Goal: Information Seeking & Learning: Find specific fact

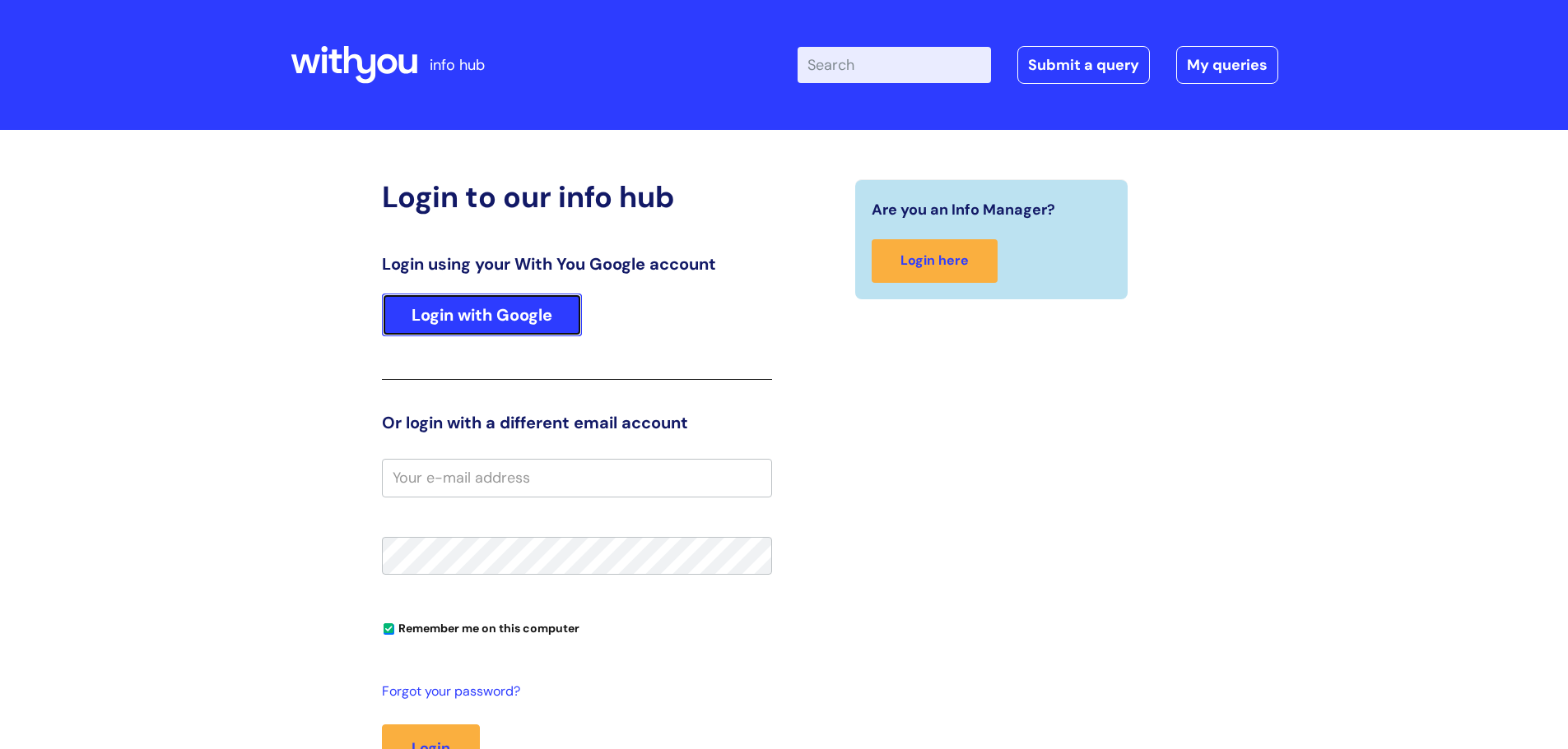
click at [511, 297] on link "Login with Google" at bounding box center [481, 315] width 200 height 42
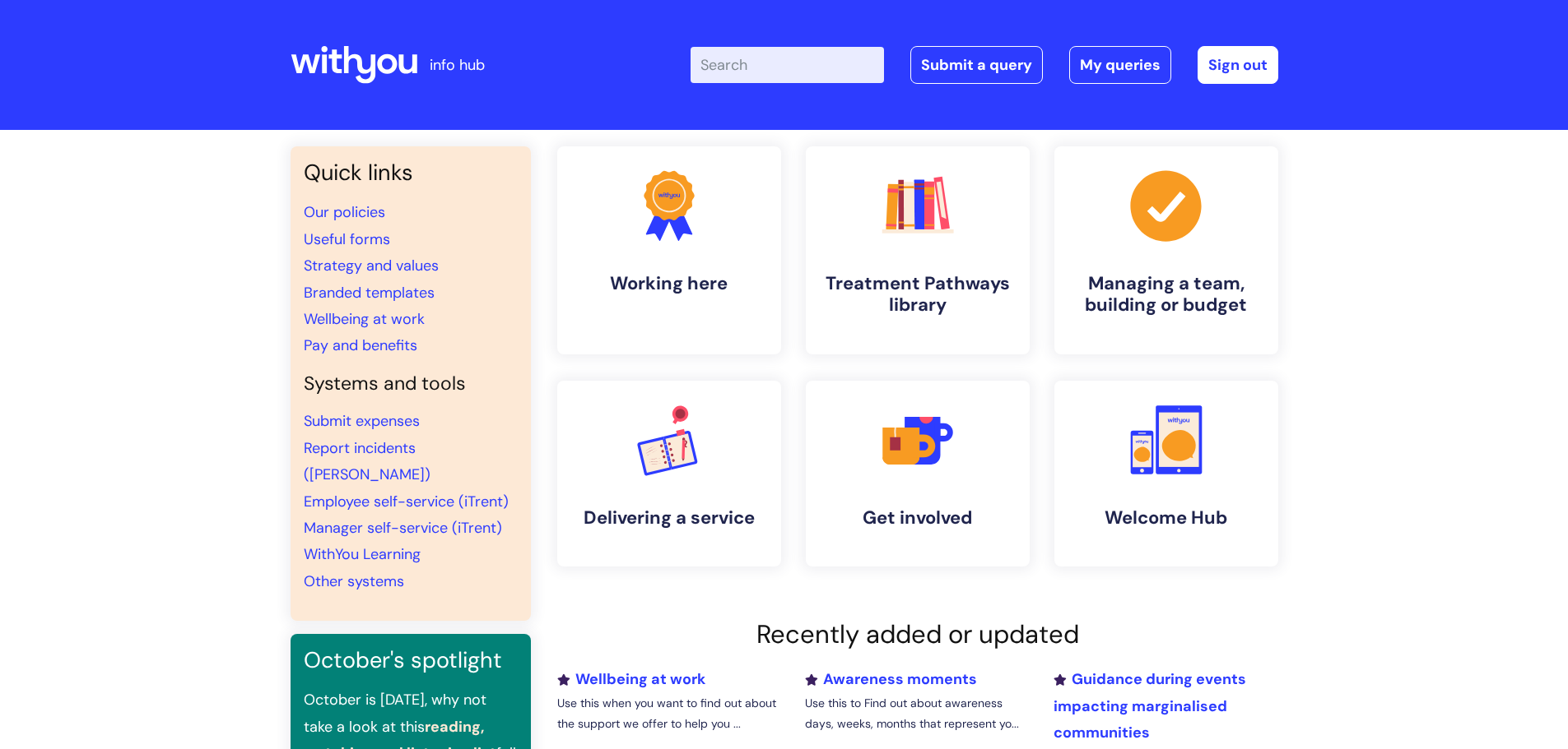
click at [783, 61] on input "Enter your search term here..." at bounding box center [787, 66] width 193 height 37
type input "occupational health referral form"
click button "Search" at bounding box center [0, 0] width 0 height 0
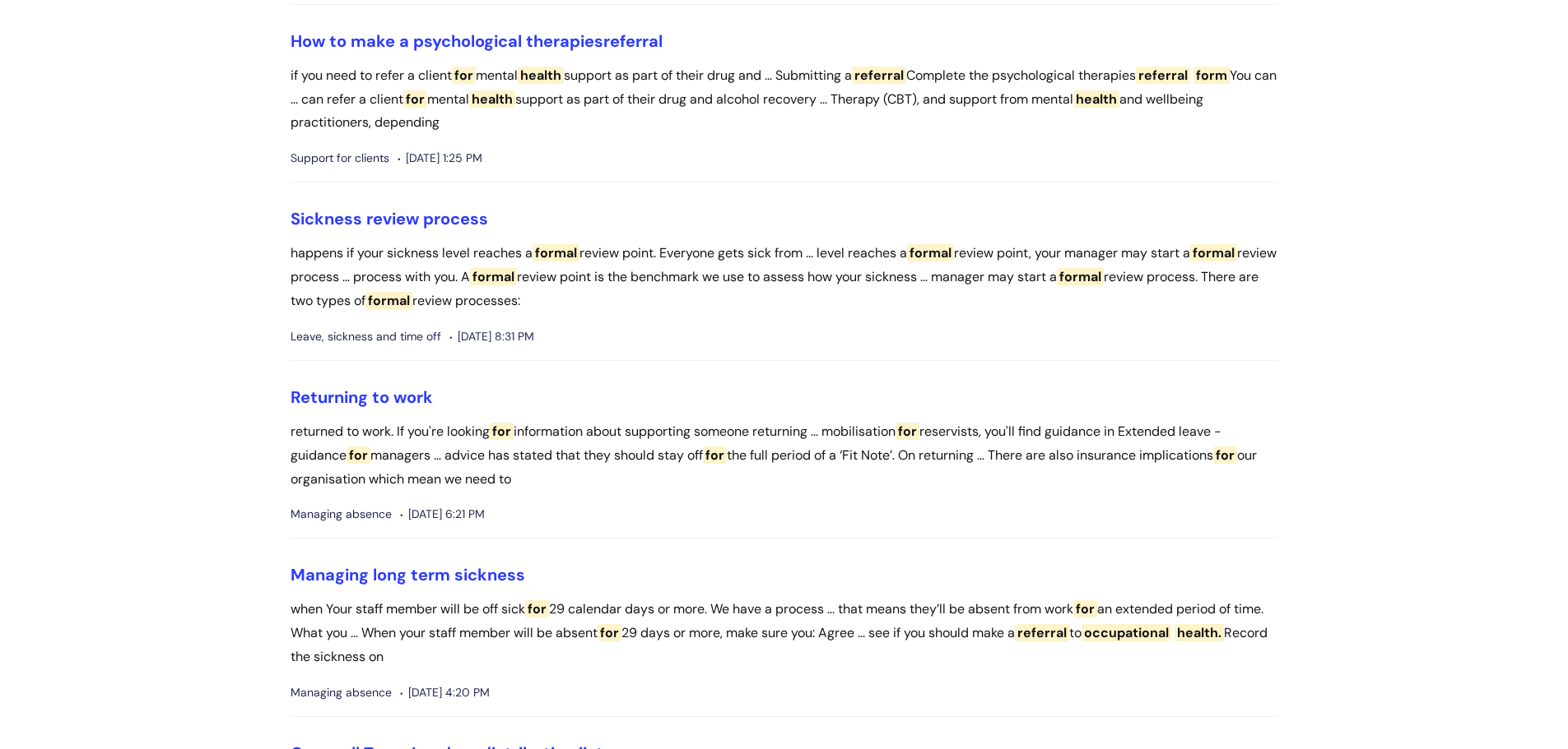
scroll to position [493, 0]
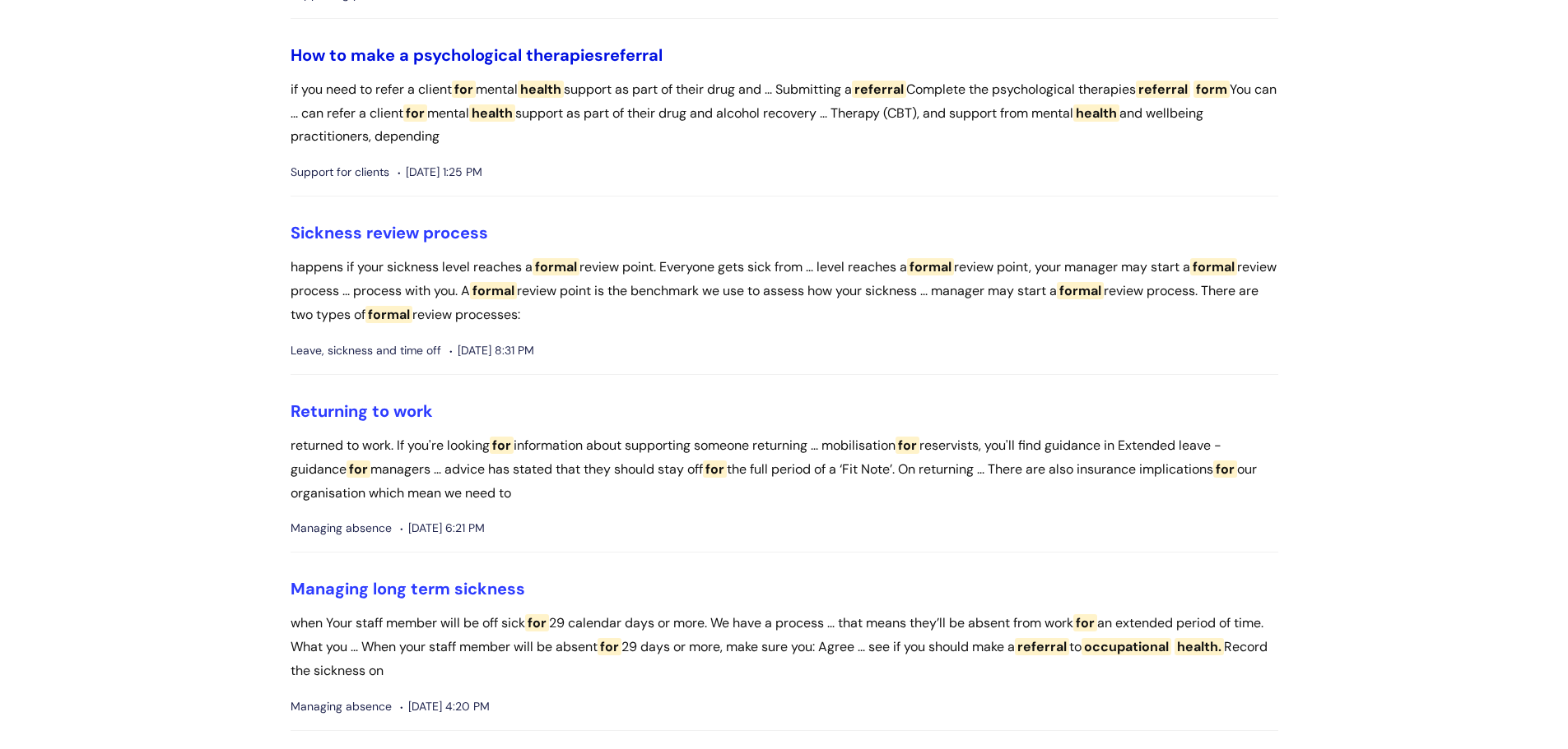
click at [467, 56] on link "How to make a psychological therapies referral" at bounding box center [476, 55] width 372 height 21
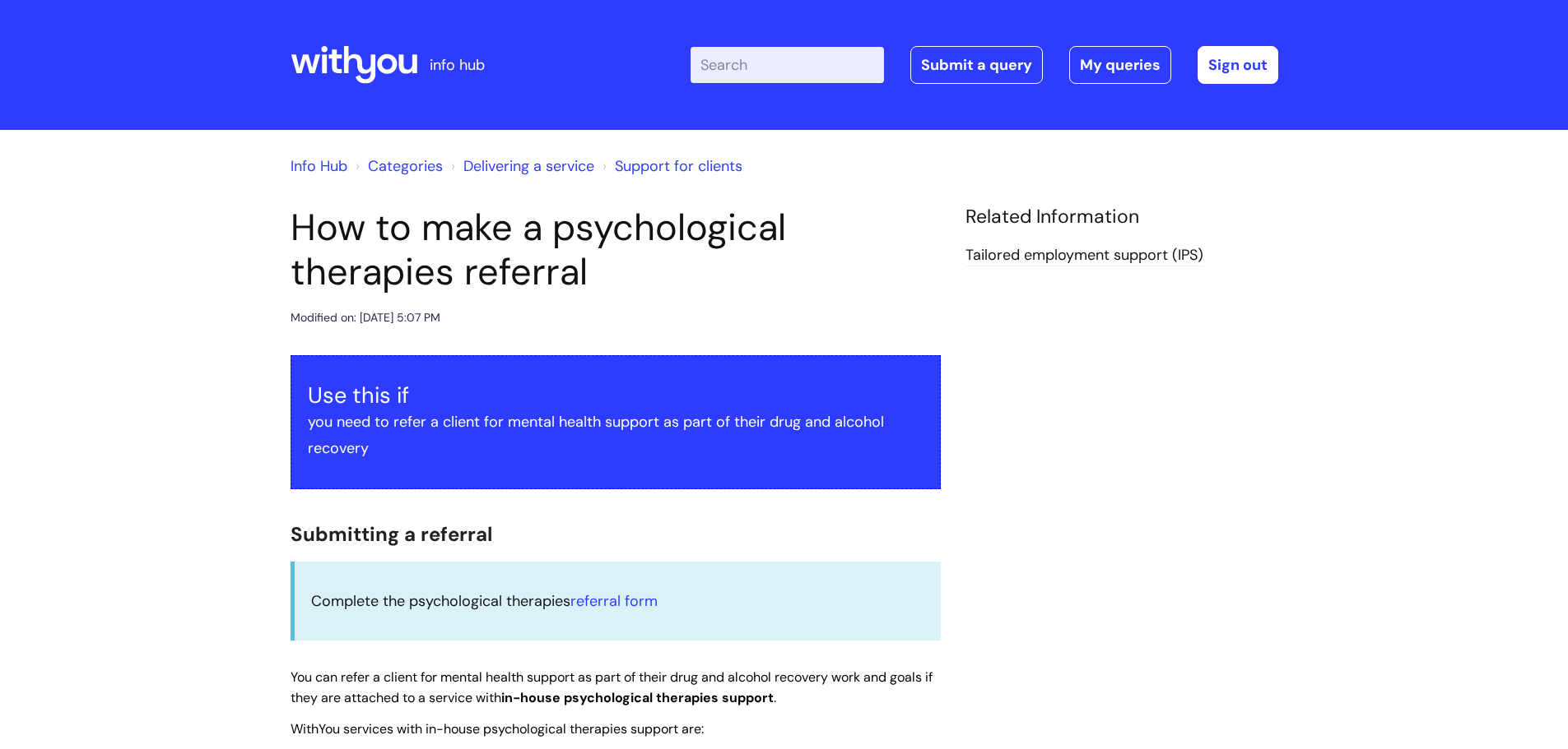
click at [777, 85] on div "Enter your search term here... Search Submit a query My queries Welcome Ann-Mar…" at bounding box center [907, 65] width 742 height 97
click at [778, 69] on input "Enter your search term here..." at bounding box center [787, 66] width 193 height 37
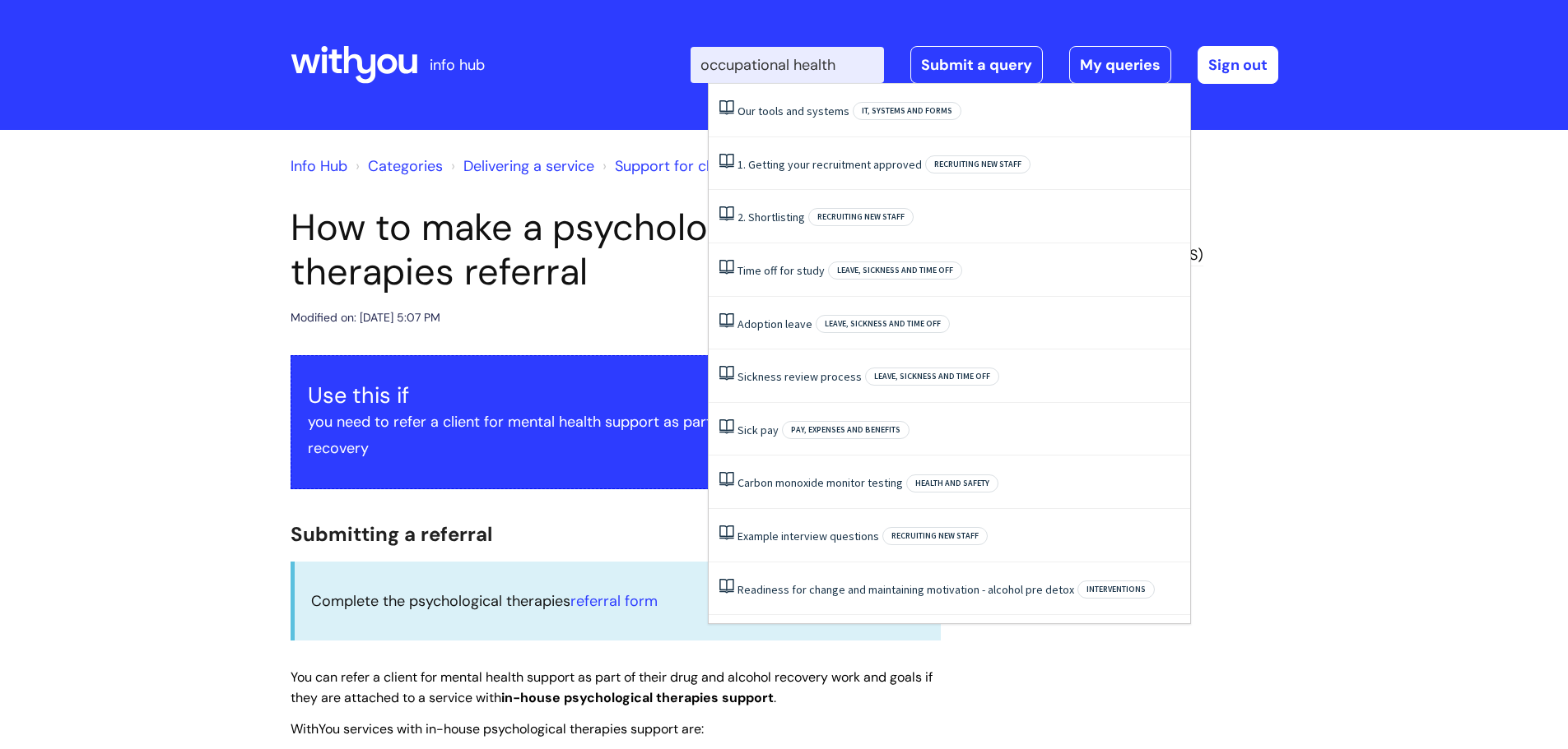
type input "occupational health"
click button "Search" at bounding box center [0, 0] width 0 height 0
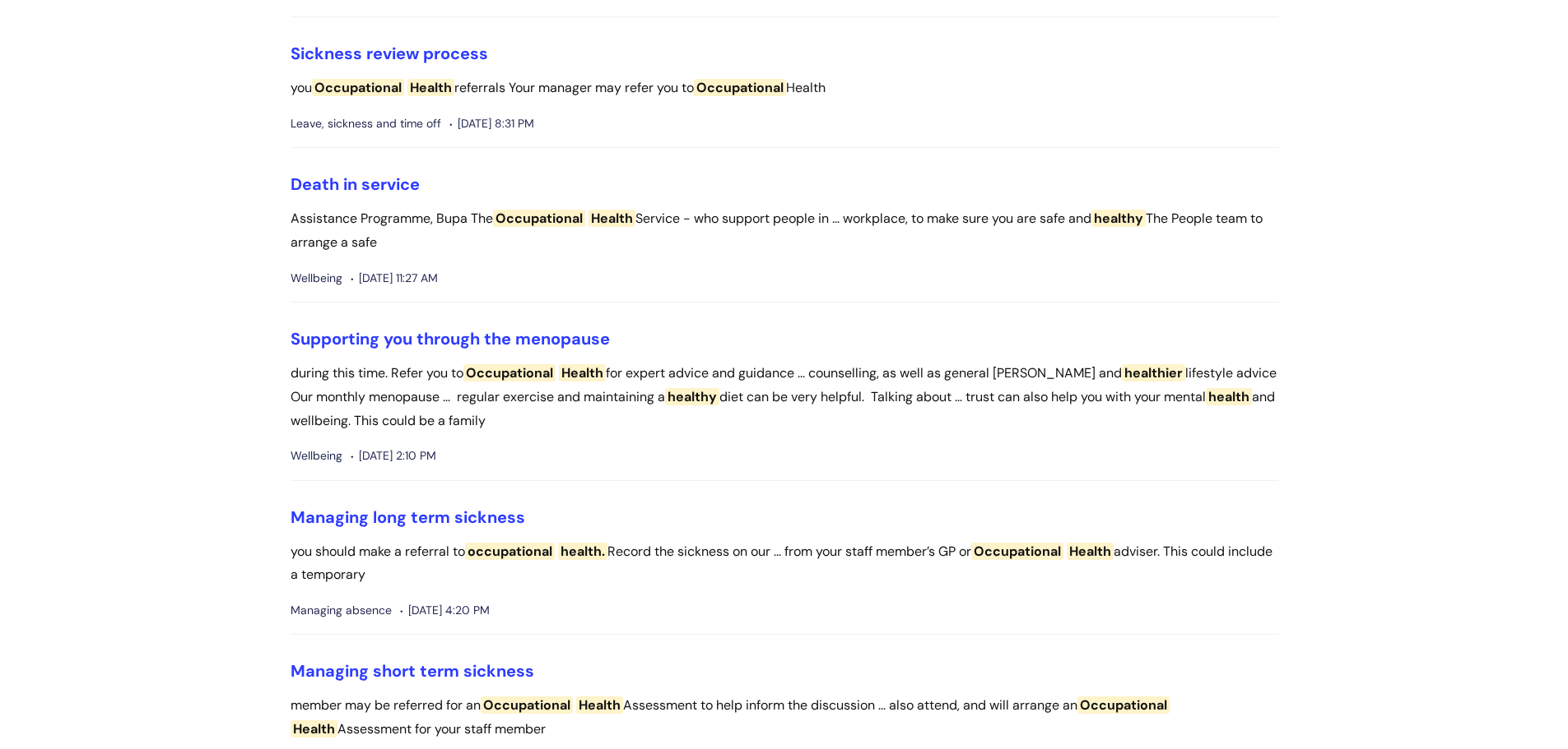
scroll to position [46, 0]
